Goal: Navigation & Orientation: Find specific page/section

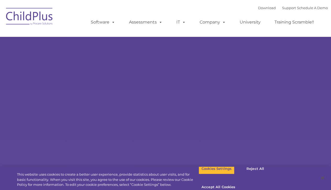
select select "MEDIUM"
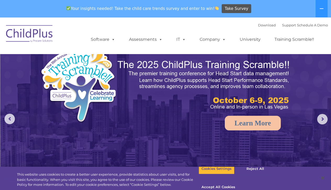
click at [18, 33] on img at bounding box center [29, 34] width 52 height 26
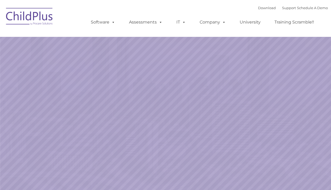
select select "MEDIUM"
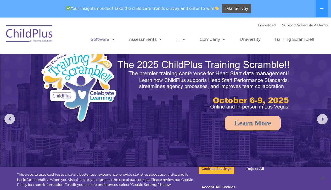
click at [114, 40] on span at bounding box center [112, 39] width 6 height 5
